Goal: Transaction & Acquisition: Purchase product/service

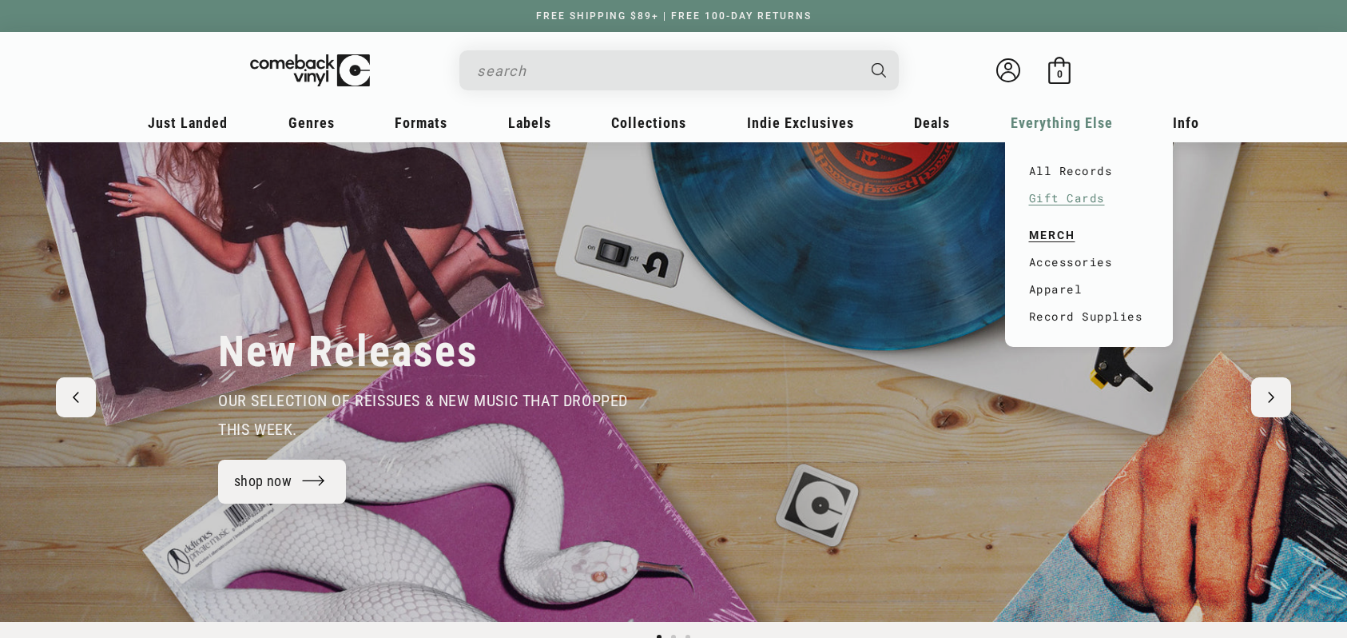
click at [1056, 193] on link "Gift Cards" at bounding box center [1089, 198] width 120 height 27
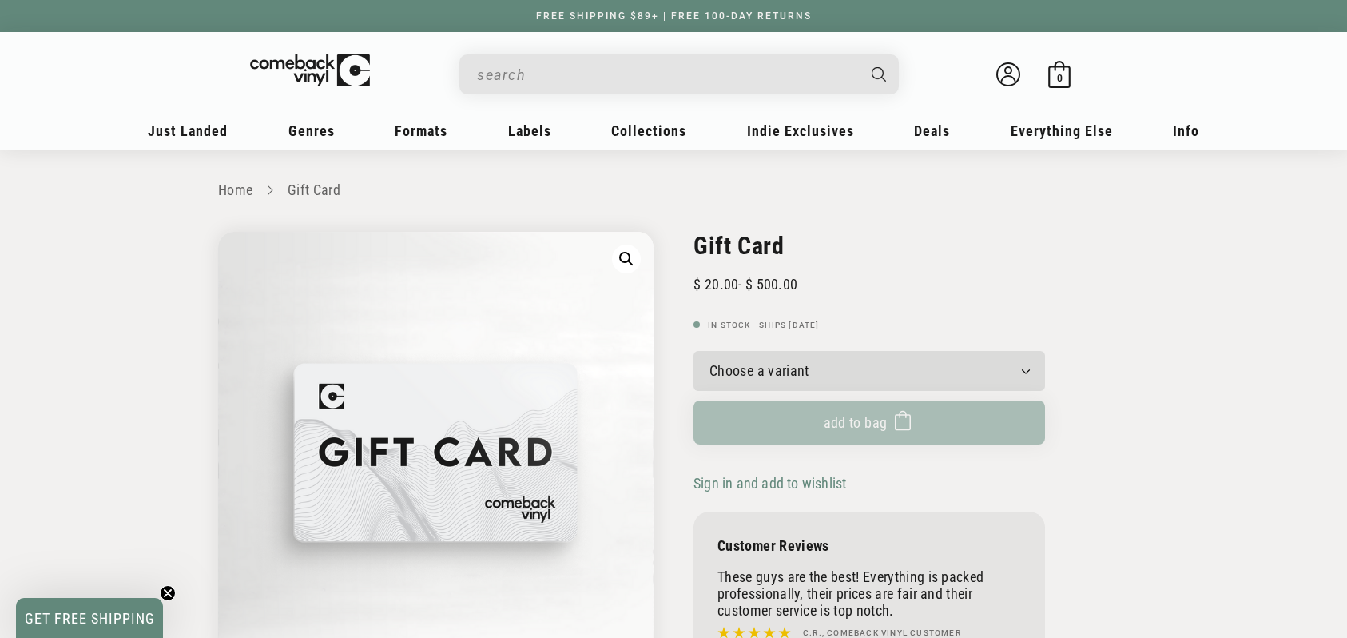
click at [868, 355] on select "Choose a variant $20.00 $25.00 $30.00 $40.00 $50.00 $75.00 $100.00 $125.00 $150…" at bounding box center [869, 371] width 352 height 40
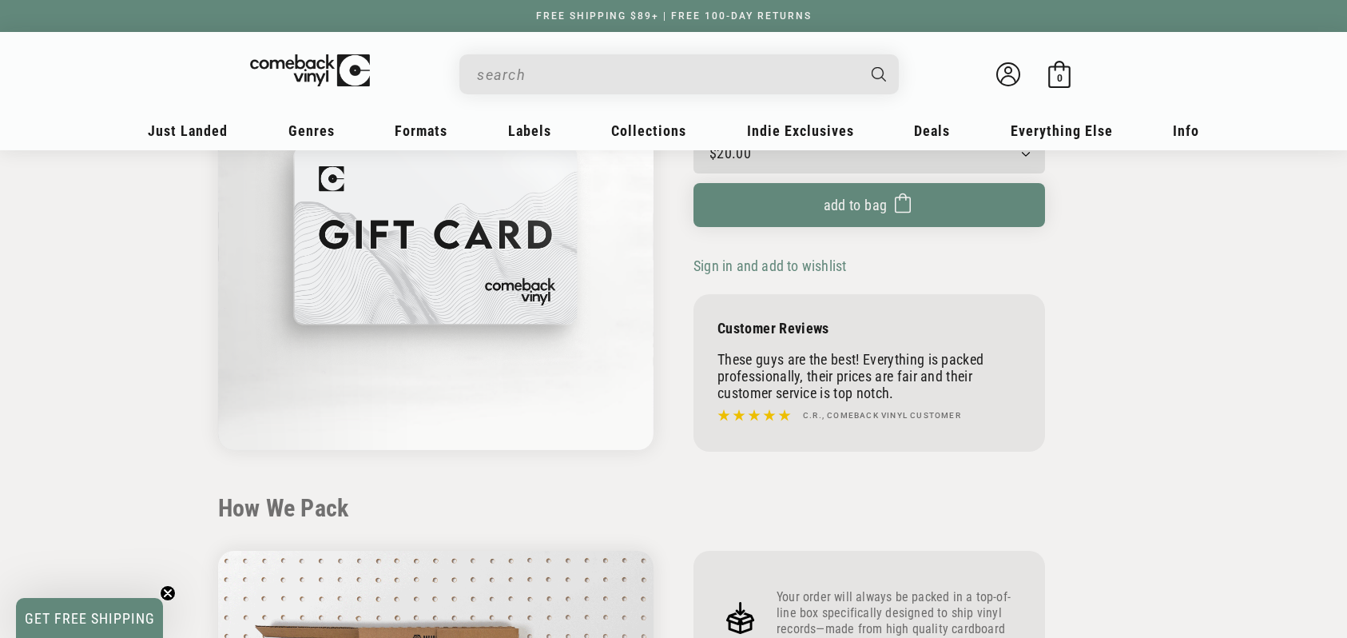
scroll to position [232, 0]
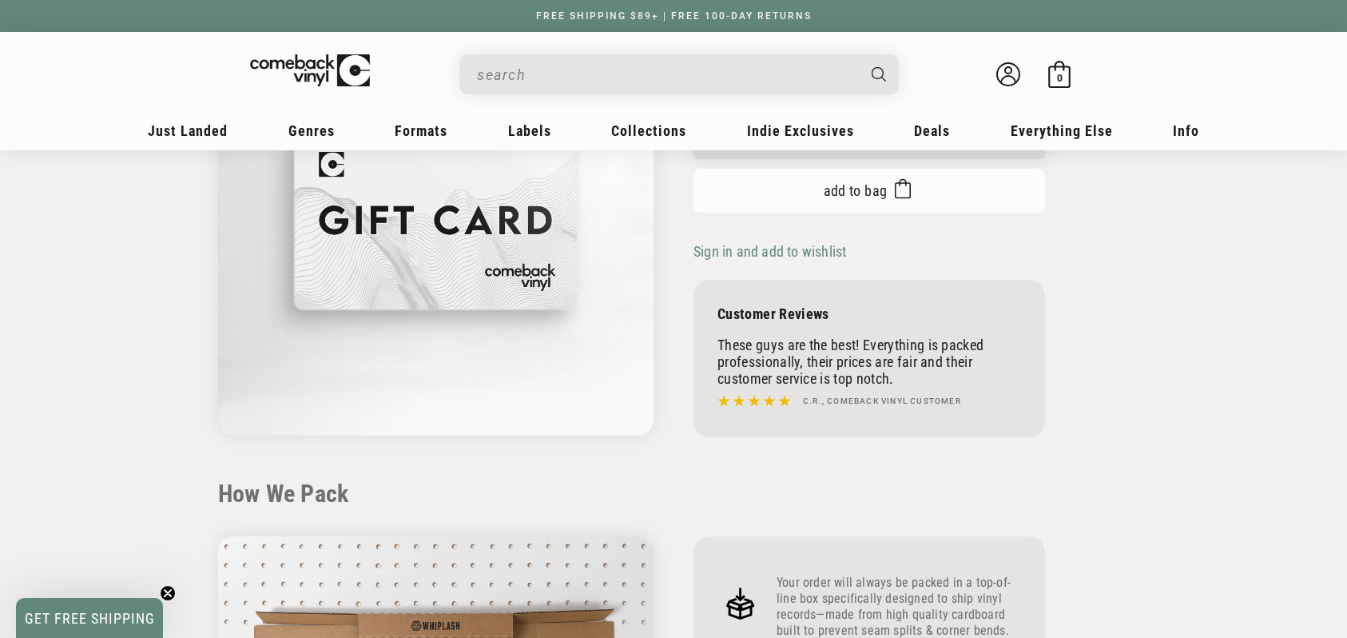
click at [889, 183] on span "submit" at bounding box center [899, 190] width 24 height 29
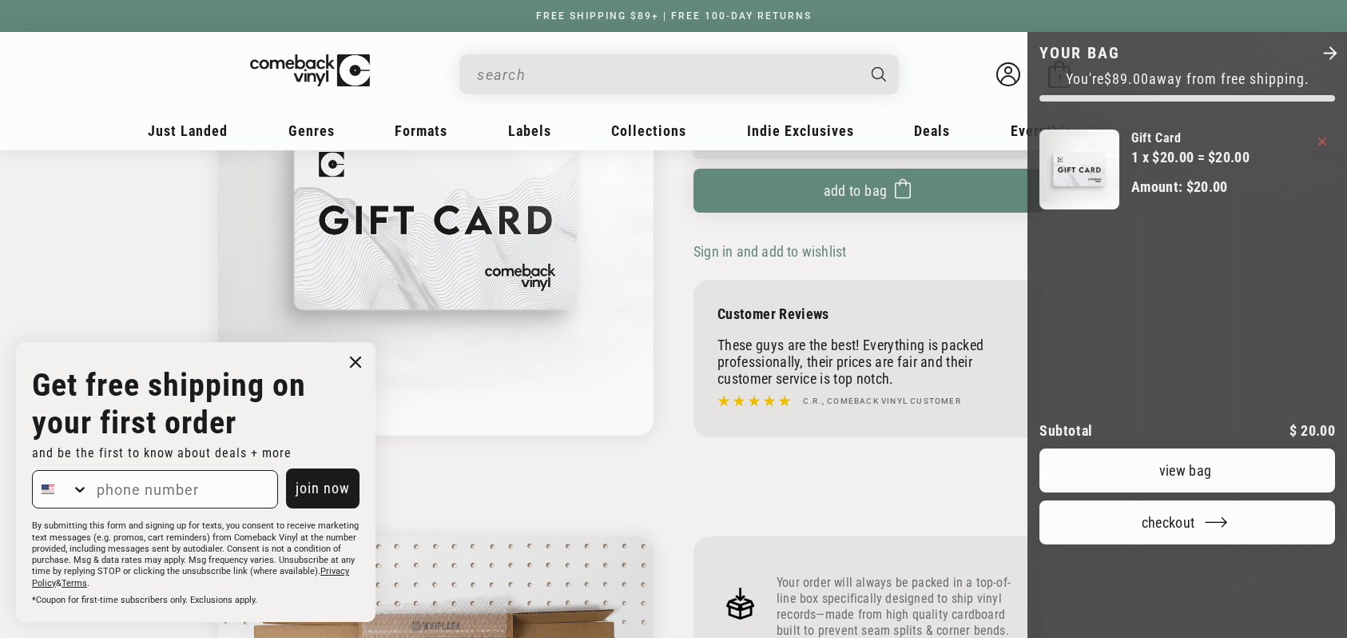
click at [1333, 50] on polygon "Close" at bounding box center [1331, 53] width 14 height 14
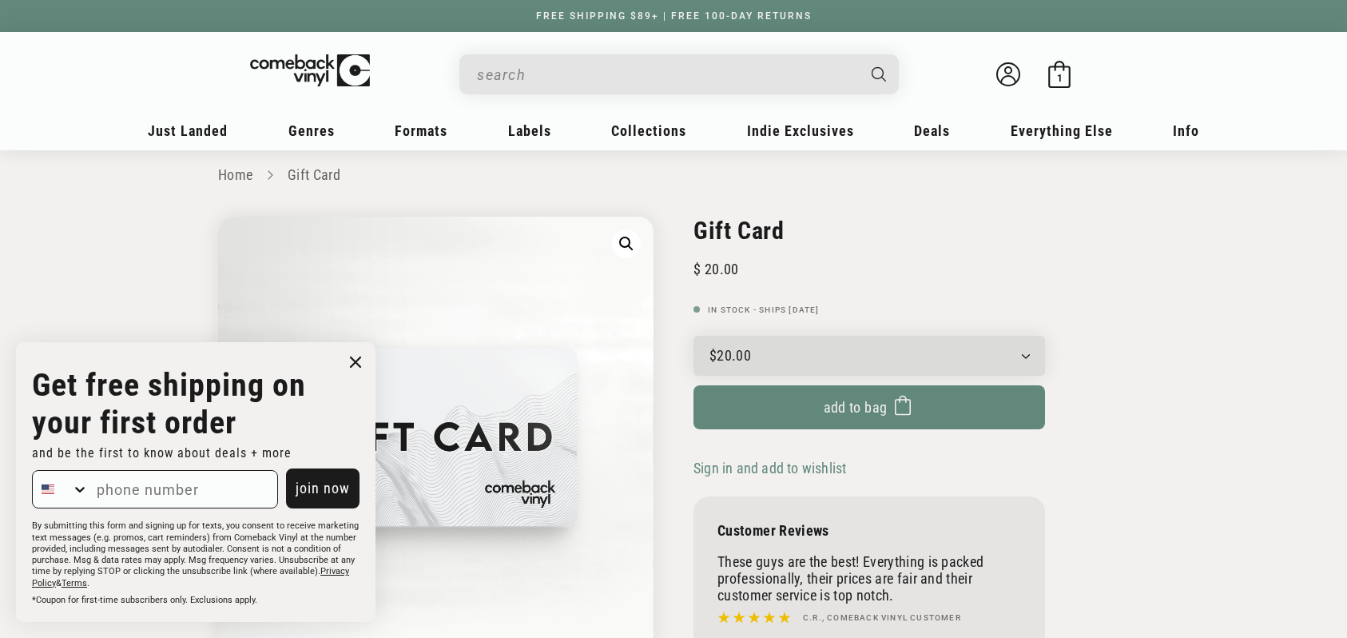
scroll to position [0, 0]
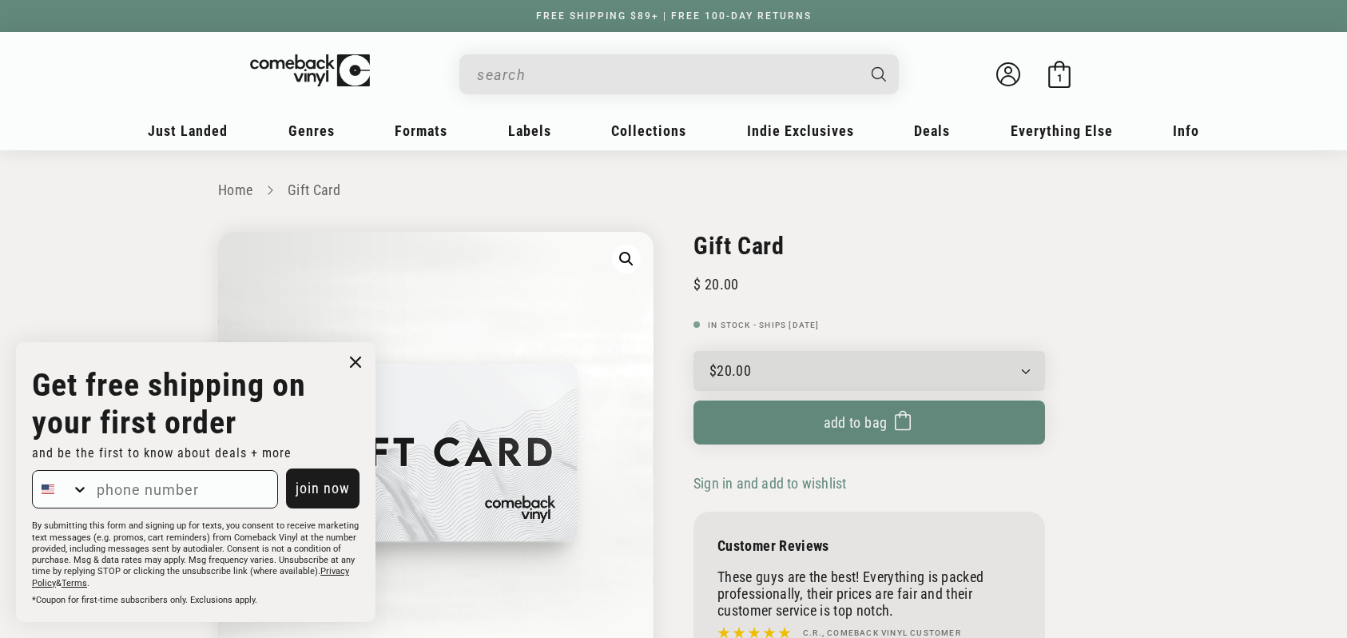
click at [1068, 79] on icon at bounding box center [1059, 74] width 27 height 27
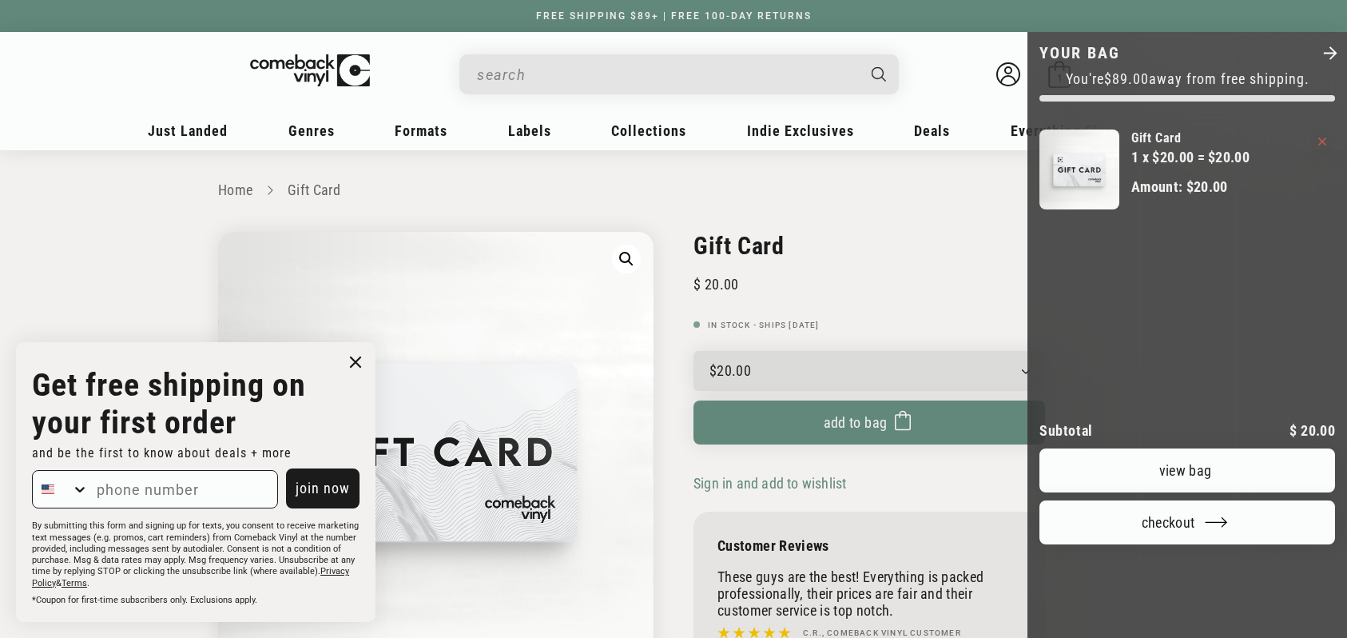
click at [1329, 54] on icon "Close" at bounding box center [1330, 53] width 18 height 18
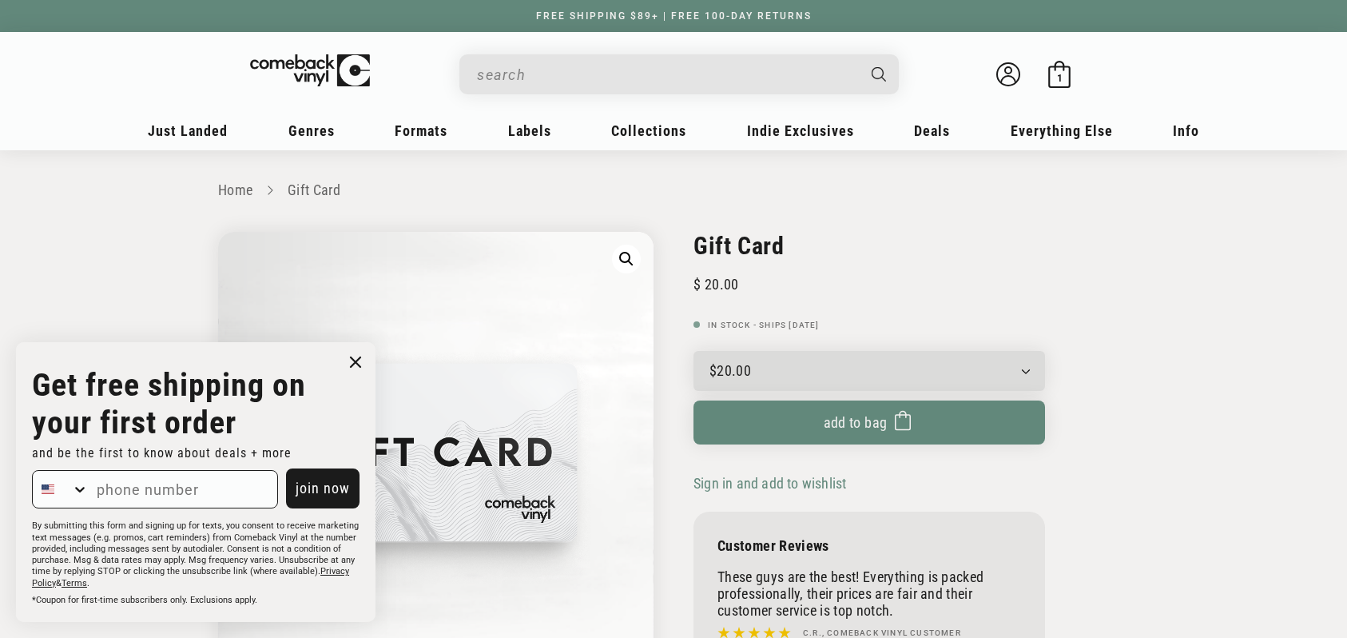
click at [354, 364] on icon "Close dialog" at bounding box center [356, 362] width 10 height 10
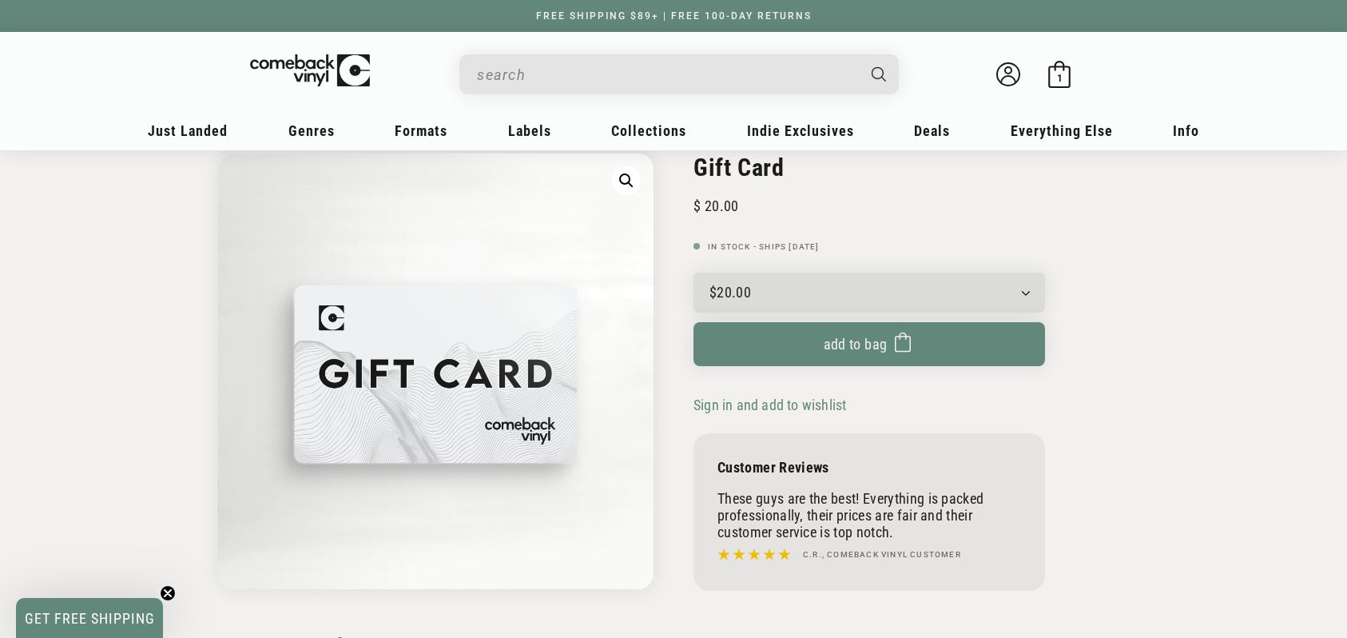
scroll to position [76, 0]
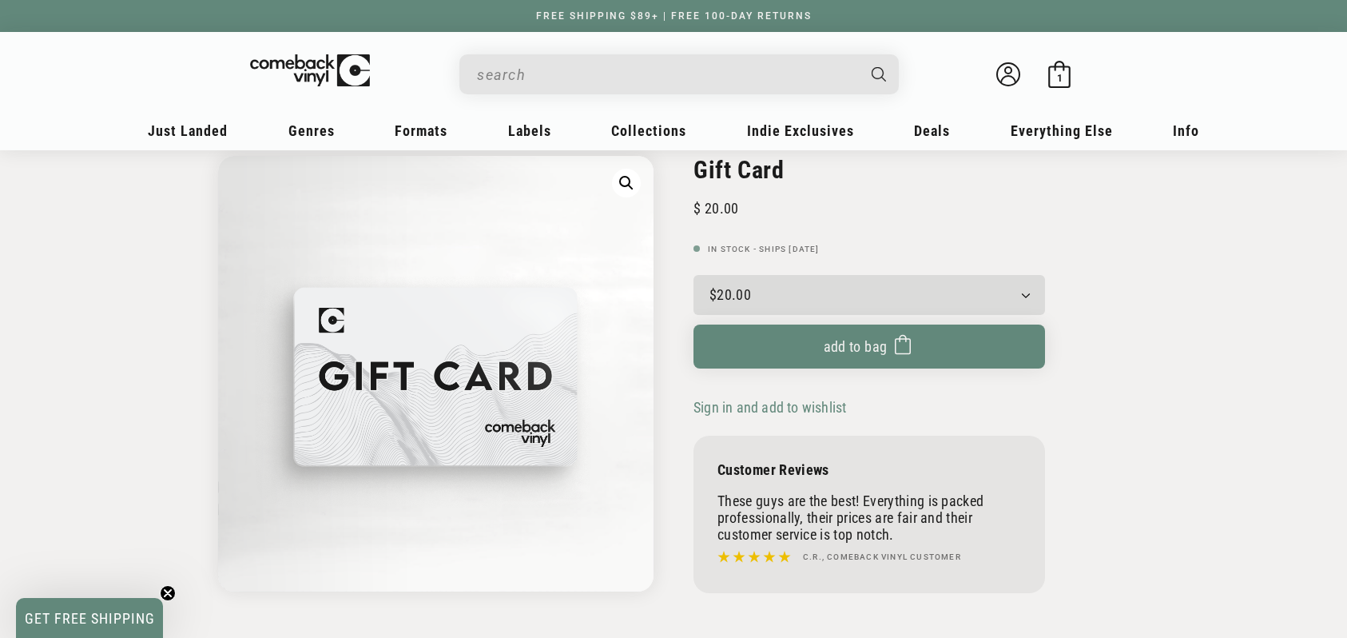
click at [995, 301] on select "Choose a variant $20.00 $25.00 $30.00 $40.00 $50.00 $75.00 $100.00 $125.00 $150…" at bounding box center [869, 295] width 352 height 40
select select "$30.00"
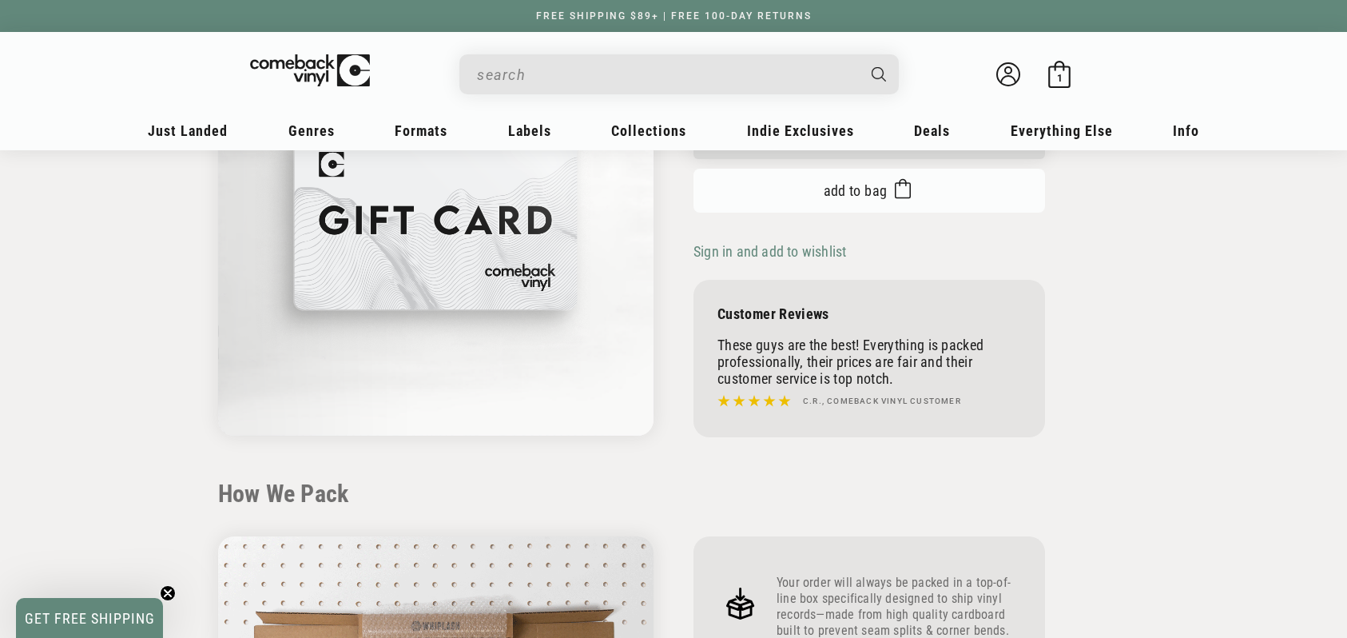
click at [775, 200] on button "Add to bag Added to bag" at bounding box center [869, 191] width 352 height 44
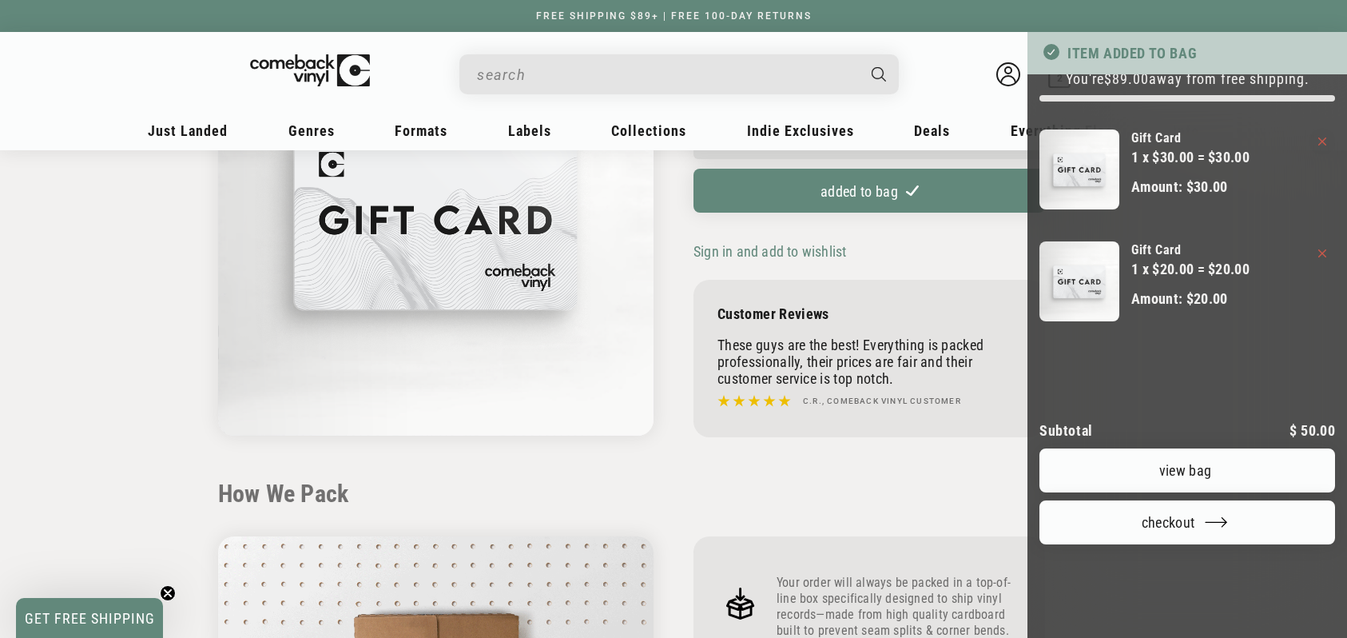
click at [1325, 253] on icon "Remove Gift Card - $20.00" at bounding box center [1322, 253] width 8 height 8
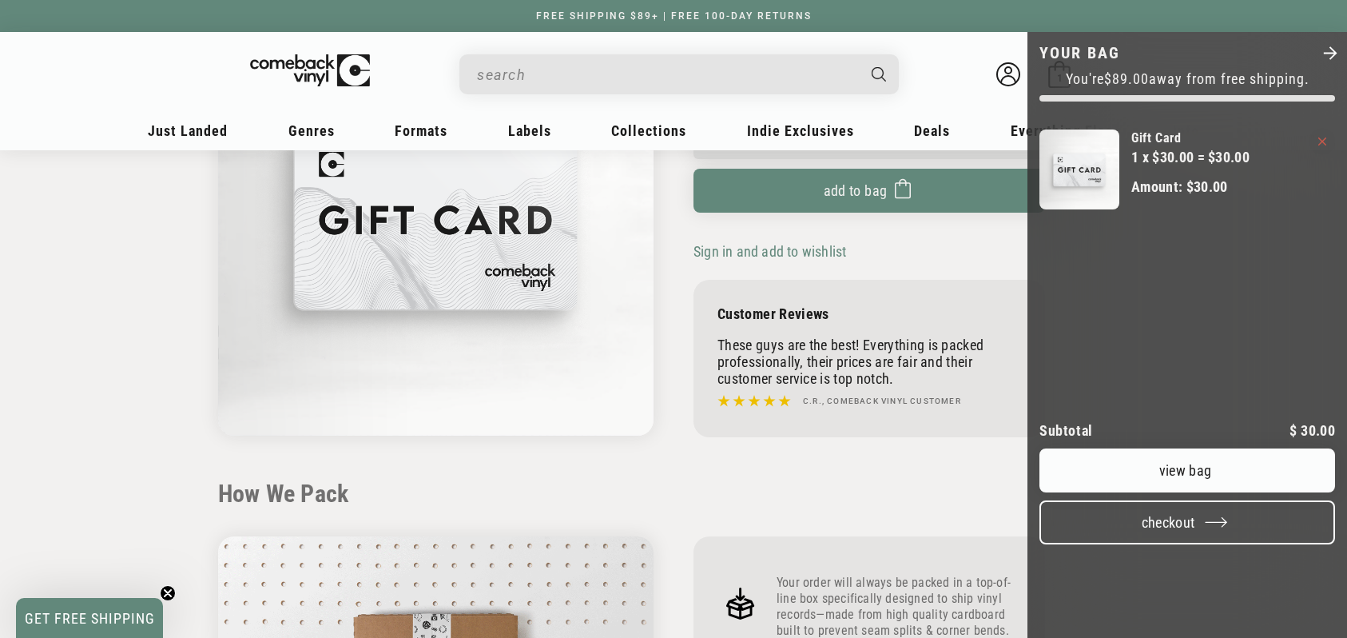
click at [1209, 544] on button "Checkout" at bounding box center [1187, 522] width 296 height 44
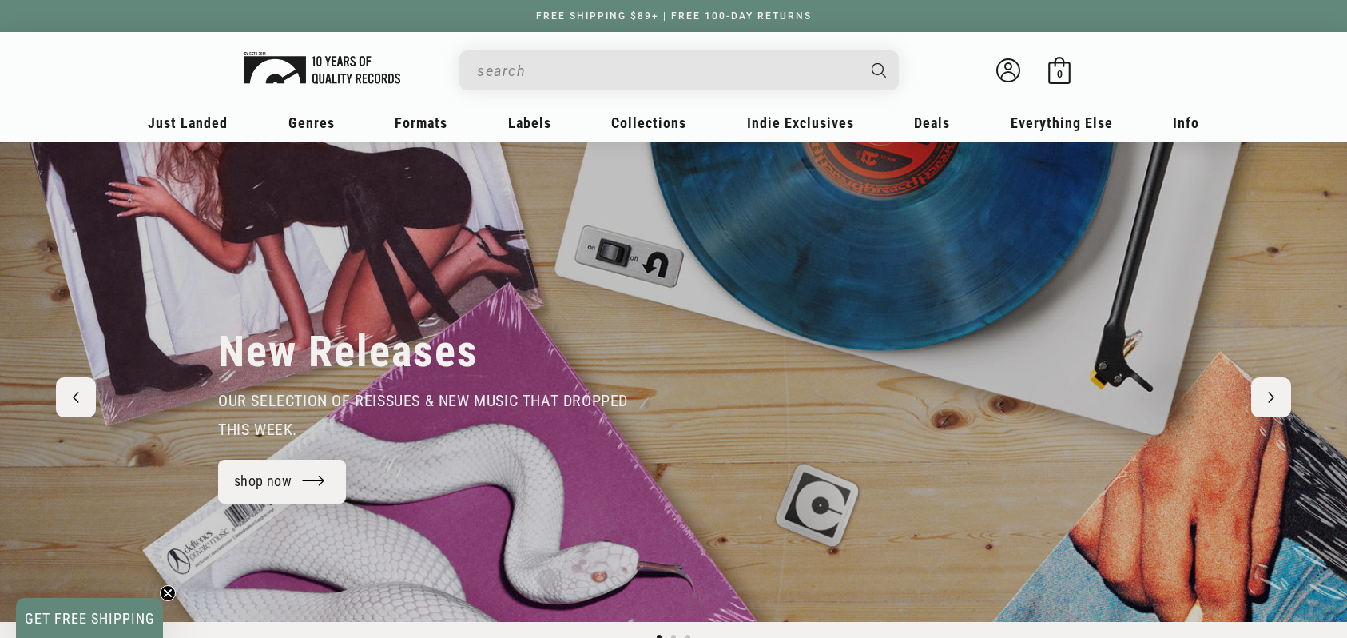
click at [322, 60] on img at bounding box center [322, 68] width 156 height 32
